Goal: Transaction & Acquisition: Purchase product/service

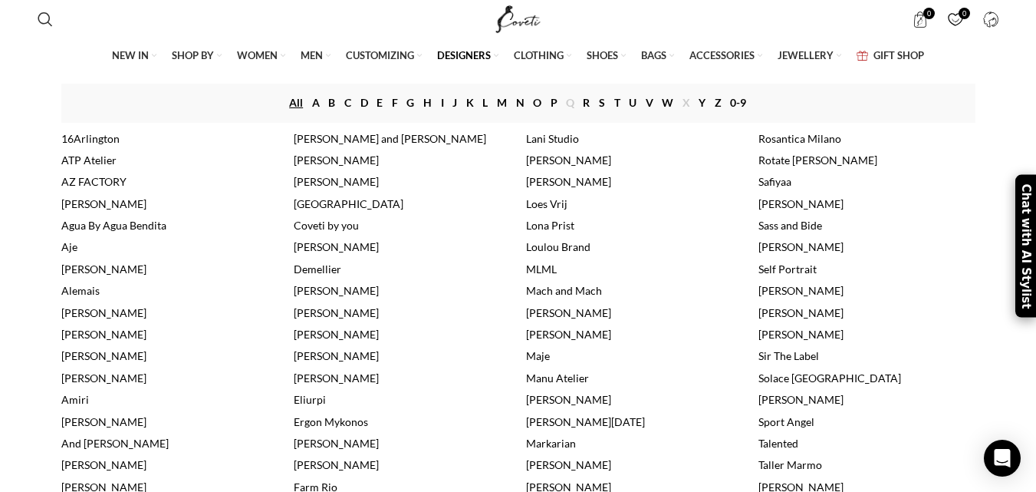
scroll to position [230, 0]
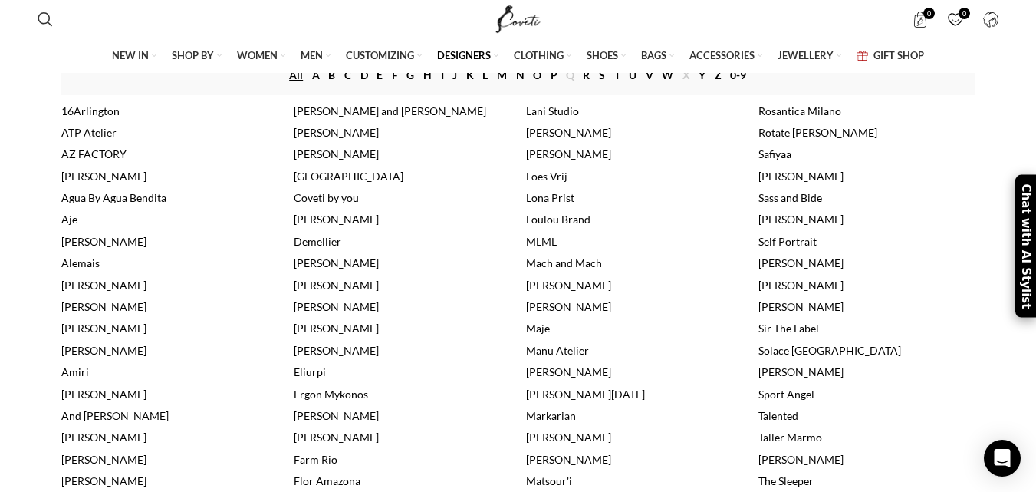
click at [86, 269] on link "Alemais" at bounding box center [80, 262] width 38 height 13
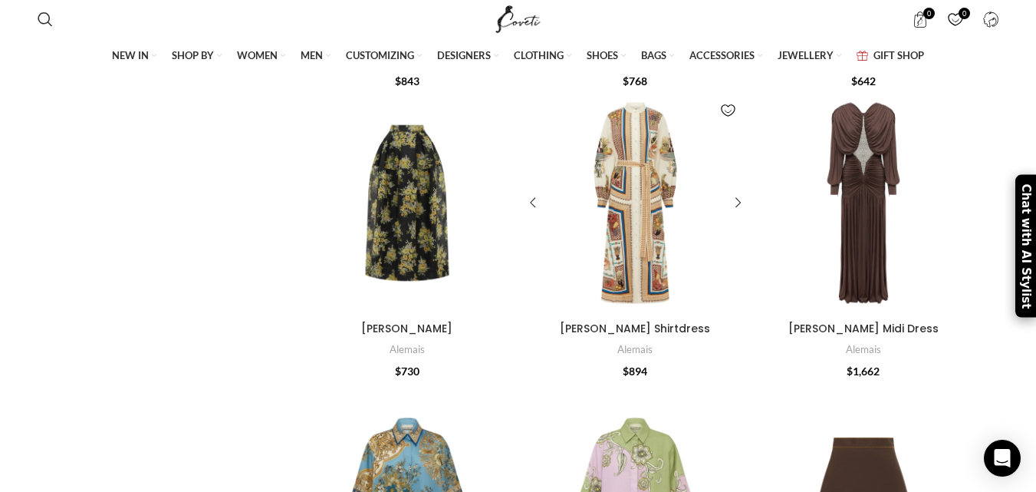
scroll to position [997, 0]
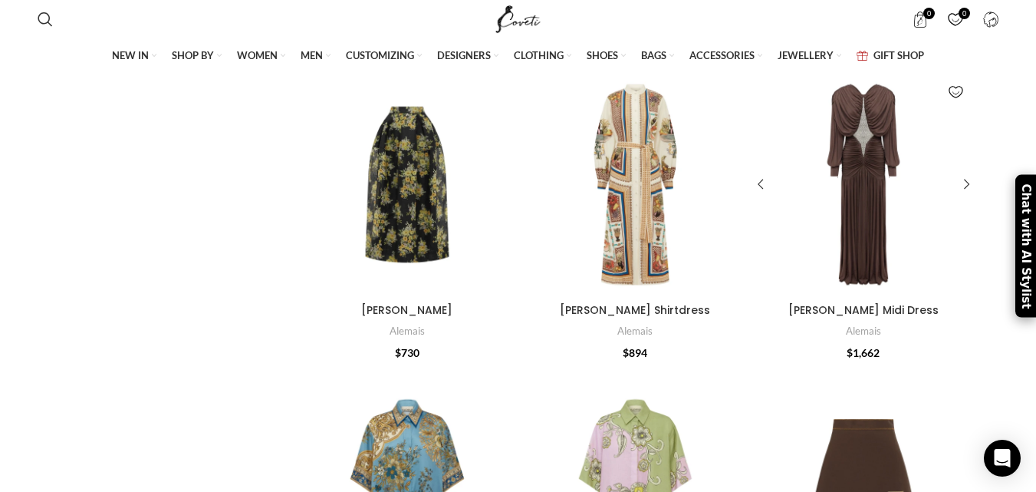
click at [866, 212] on div at bounding box center [863, 185] width 44 height 224
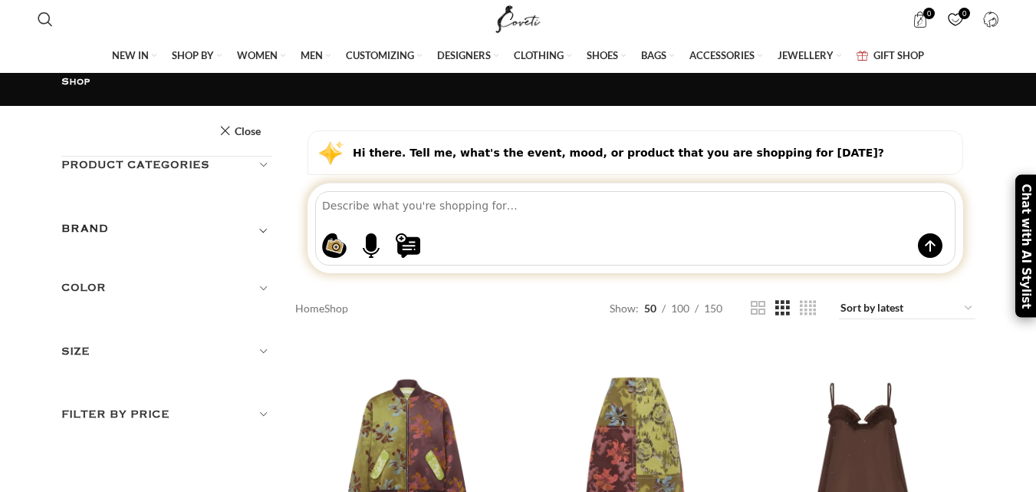
scroll to position [392, 0]
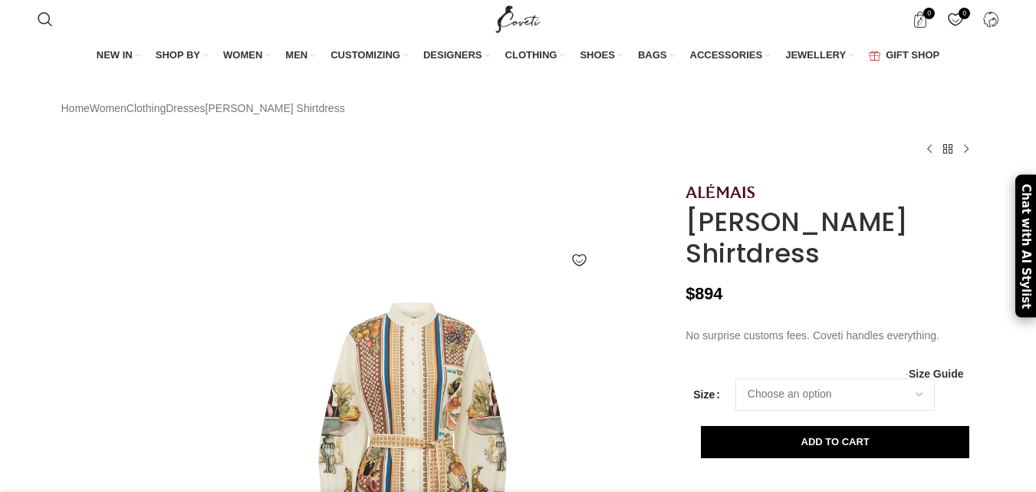
scroll to position [230, 0]
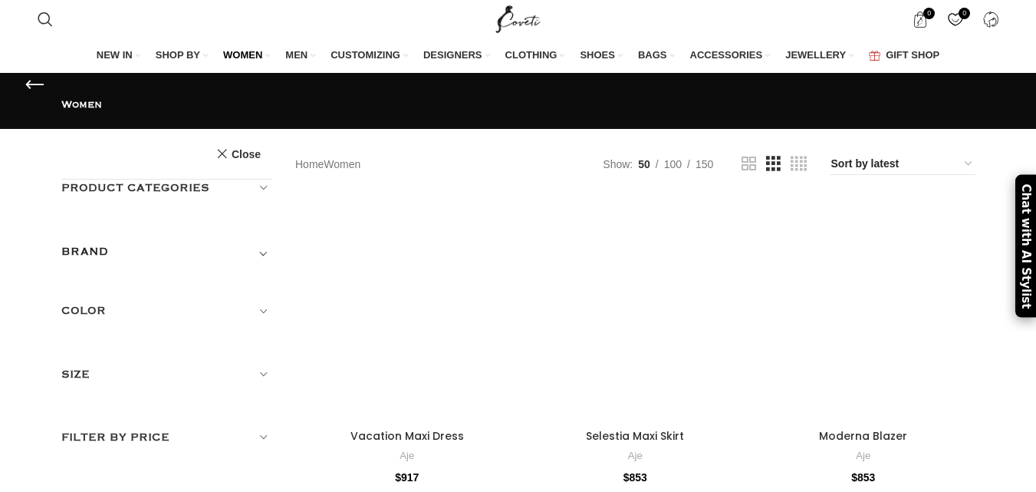
click at [244, 51] on span "WOMEN" at bounding box center [242, 55] width 39 height 14
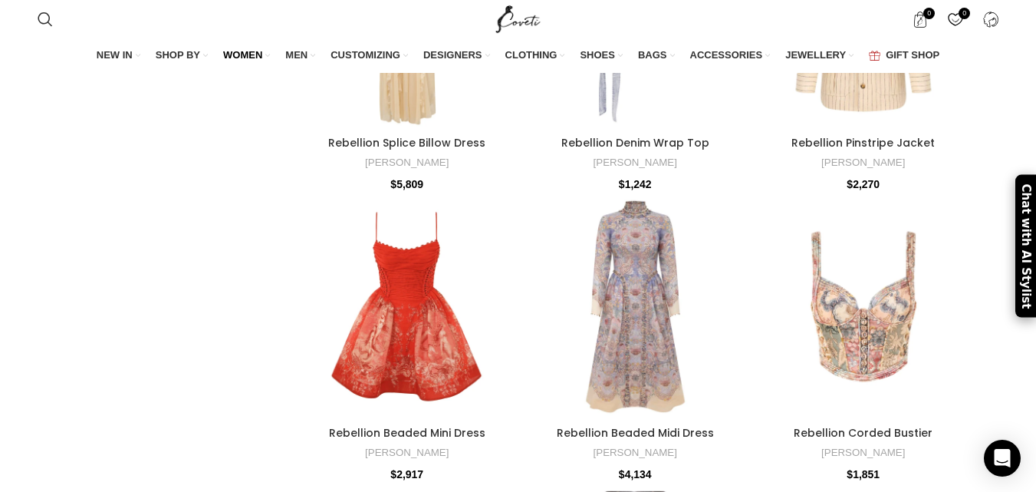
scroll to position [2684, 0]
